Goal: Information Seeking & Learning: Check status

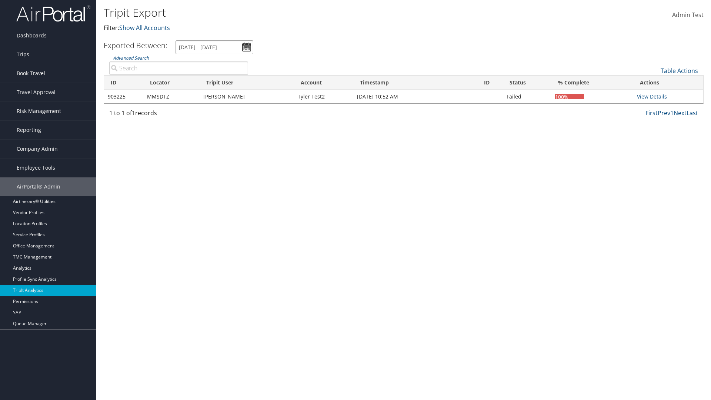
click at [215, 47] on input "[DATE] - [DATE]" at bounding box center [215, 47] width 78 height 14
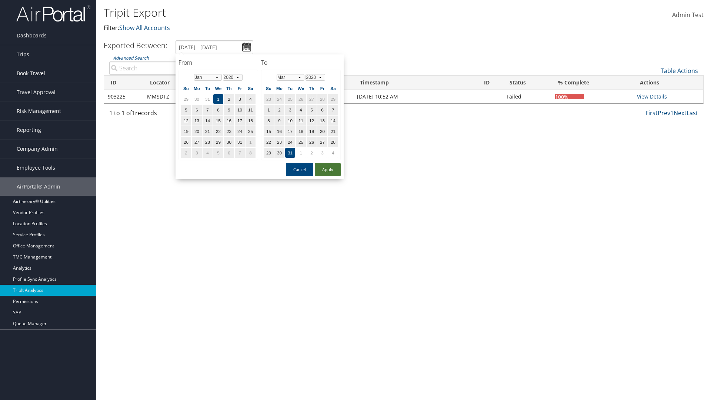
click at [328, 169] on button "Apply" at bounding box center [328, 169] width 26 height 13
type input "[DATE] - [DATE]"
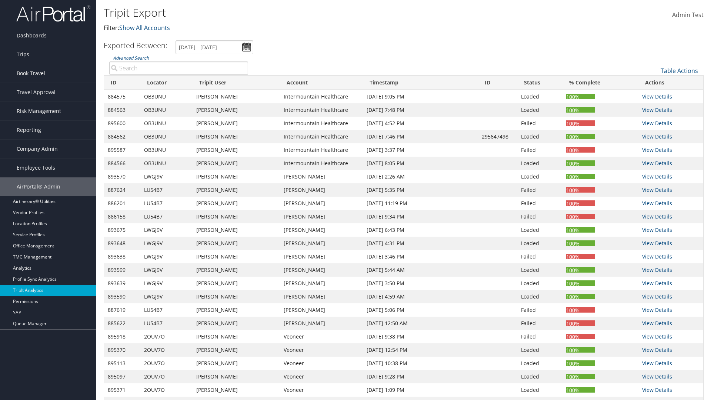
click at [179, 68] on input "Advanced Search" at bounding box center [178, 68] width 139 height 13
type input "4AGINM"
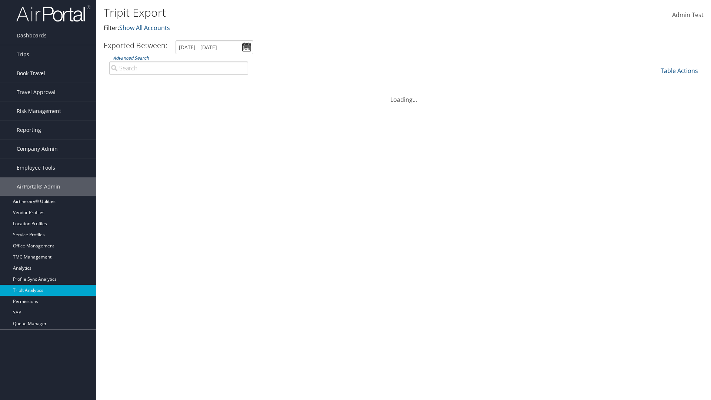
click at [179, 68] on input "Advanced Search" at bounding box center [178, 68] width 139 height 13
type input "[PERSON_NAME]"
click at [179, 68] on input "Advanced Search" at bounding box center [178, 68] width 139 height 13
type input "[PERSON_NAME]"
